Goal: Task Accomplishment & Management: Use online tool/utility

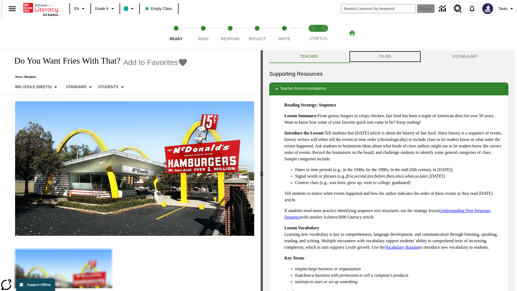
click at [385, 57] on button "TO-DO" at bounding box center [385, 56] width 73 height 13
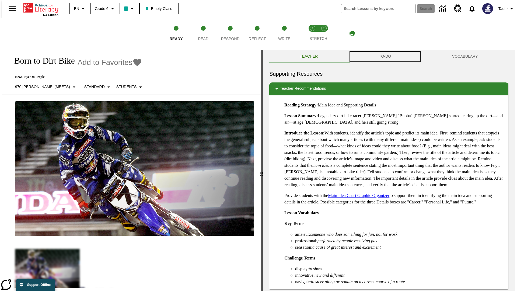
click at [385, 57] on button "TO-DO" at bounding box center [385, 56] width 73 height 13
